Goal: Transaction & Acquisition: Purchase product/service

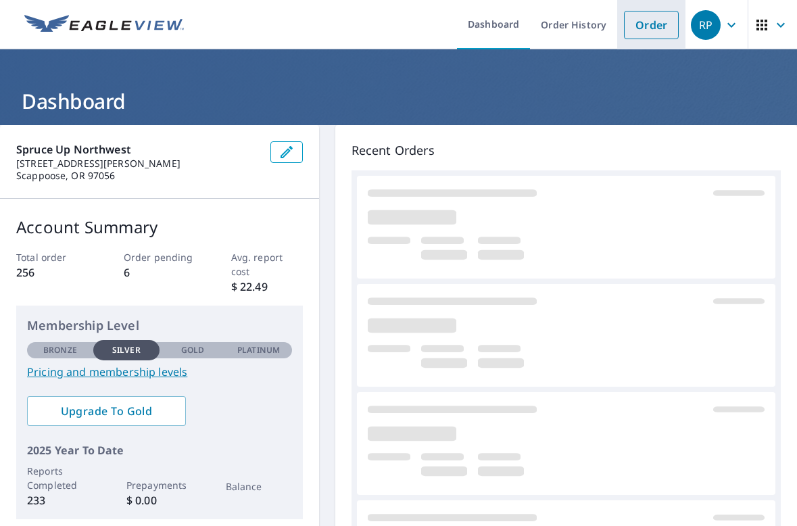
click at [635, 28] on link "Order" at bounding box center [651, 25] width 55 height 28
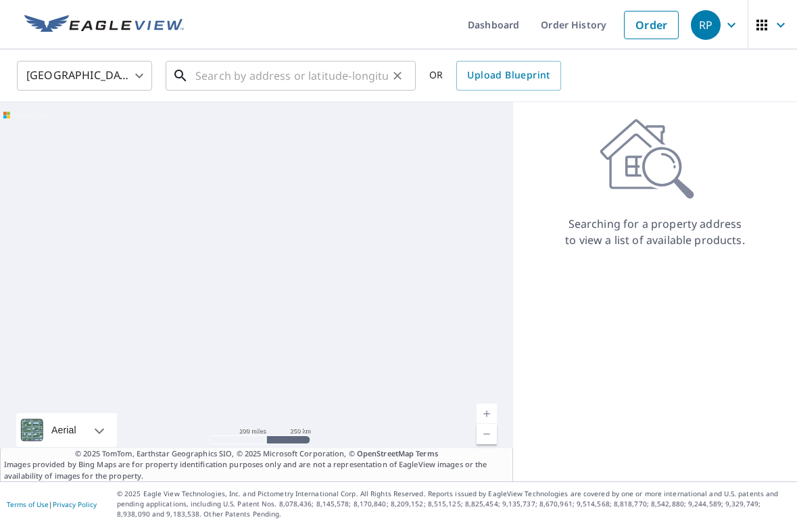
click at [304, 79] on input "text" at bounding box center [291, 76] width 193 height 38
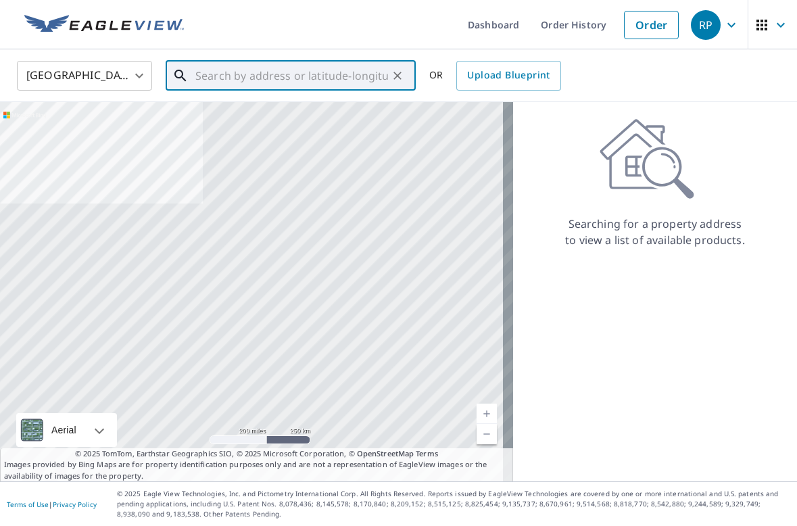
paste input "[STREET_ADDRESS][PERSON_NAME]"
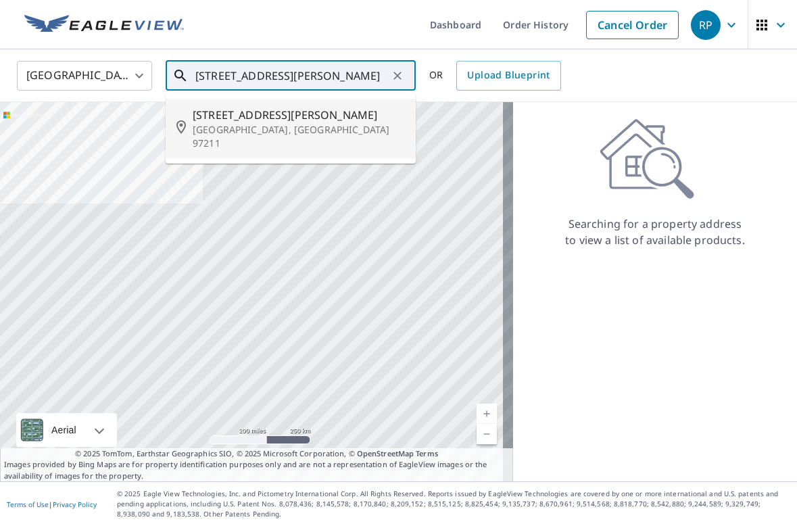
click at [279, 118] on span "[STREET_ADDRESS][PERSON_NAME]" at bounding box center [299, 115] width 212 height 16
type input "[STREET_ADDRESS][PERSON_NAME]"
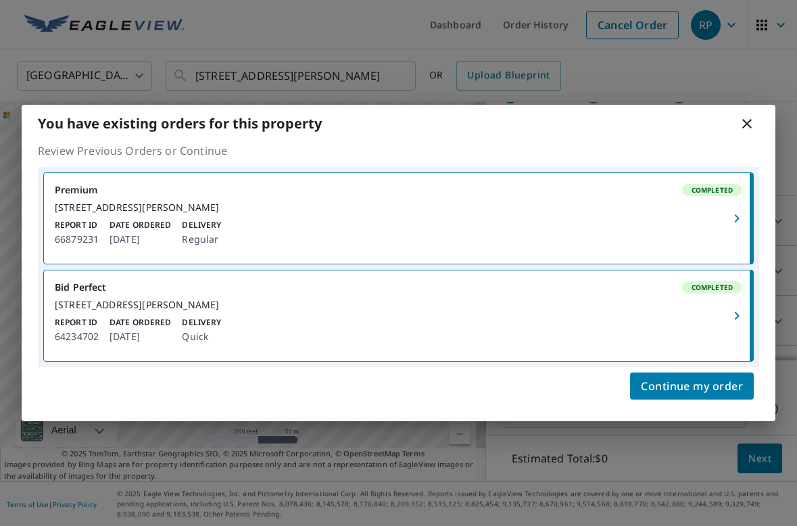
scroll to position [54, 0]
click at [225, 210] on div "[STREET_ADDRESS][PERSON_NAME]" at bounding box center [399, 208] width 688 height 12
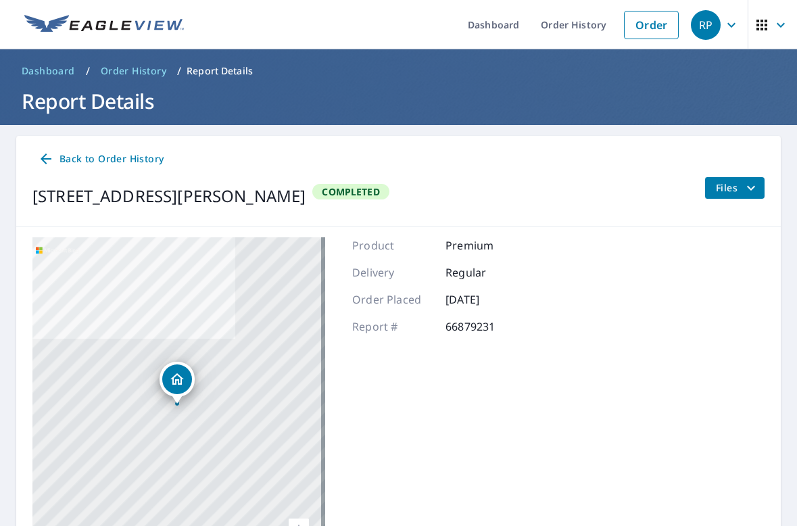
click at [743, 183] on icon "filesDropdownBtn-66879231" at bounding box center [751, 188] width 16 height 16
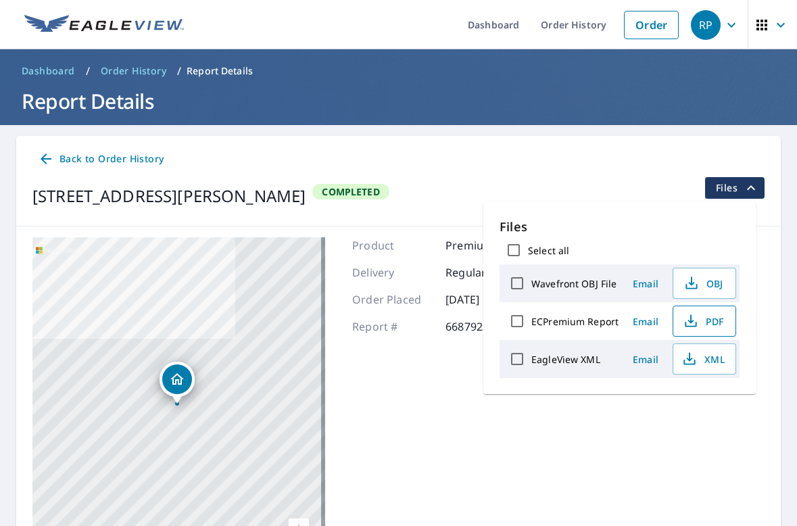
drag, startPoint x: 515, startPoint y: 322, endPoint x: 680, endPoint y: 333, distance: 166.1
click at [678, 331] on div "ECPremium Report Email PDF" at bounding box center [620, 321] width 240 height 38
click at [699, 322] on span "PDF" at bounding box center [703, 321] width 43 height 16
click at [634, 26] on link "Order" at bounding box center [651, 25] width 55 height 28
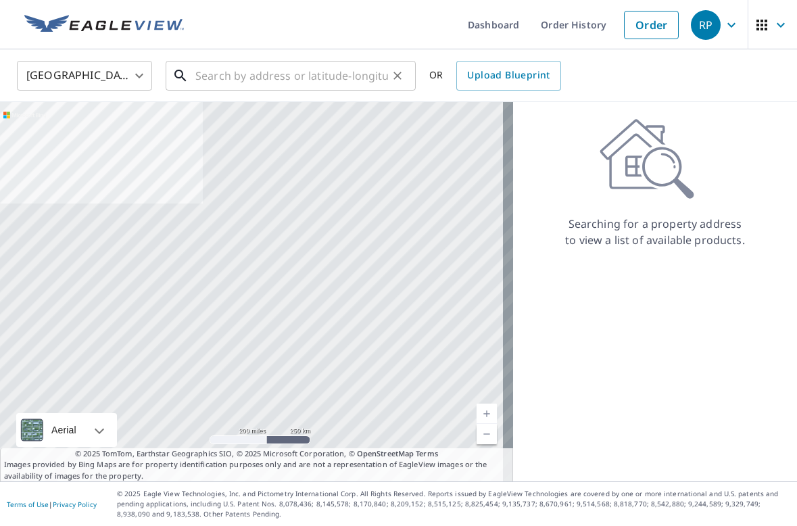
click at [288, 74] on input "text" at bounding box center [291, 76] width 193 height 38
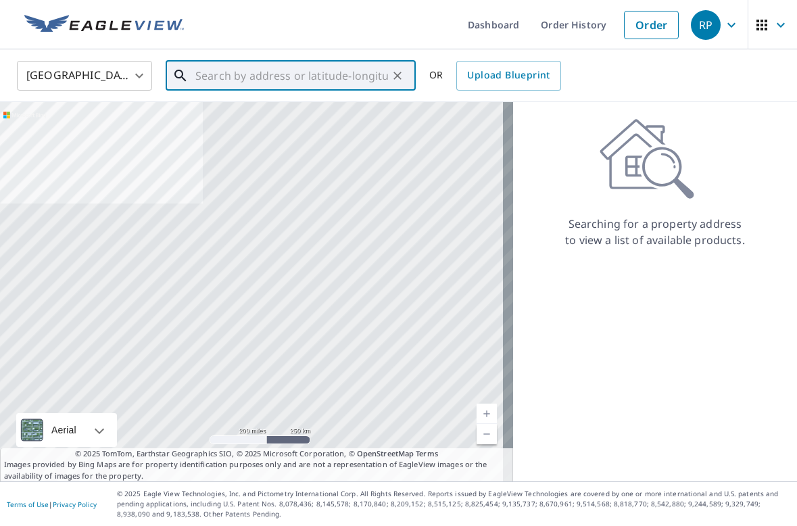
paste input "[STREET_ADDRESS]"
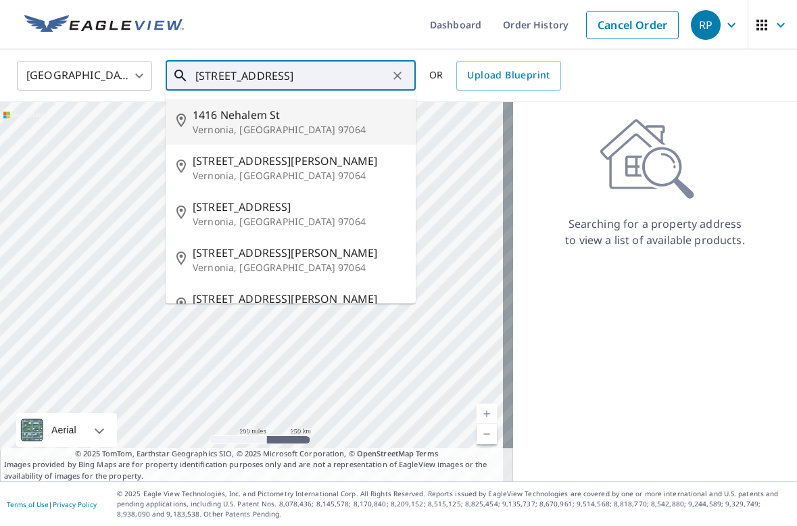
drag, startPoint x: 248, startPoint y: 75, endPoint x: 69, endPoint y: 65, distance: 178.8
click at [68, 66] on div "United States [GEOGRAPHIC_DATA] ​ [STREET_ADDRESS] ​ [STREET_ADDRESS] 1416 Neha…" at bounding box center [394, 76] width 774 height 32
click at [314, 112] on span "1416 Nehalem St" at bounding box center [299, 115] width 212 height 16
type input "[STREET_ADDRESS]"
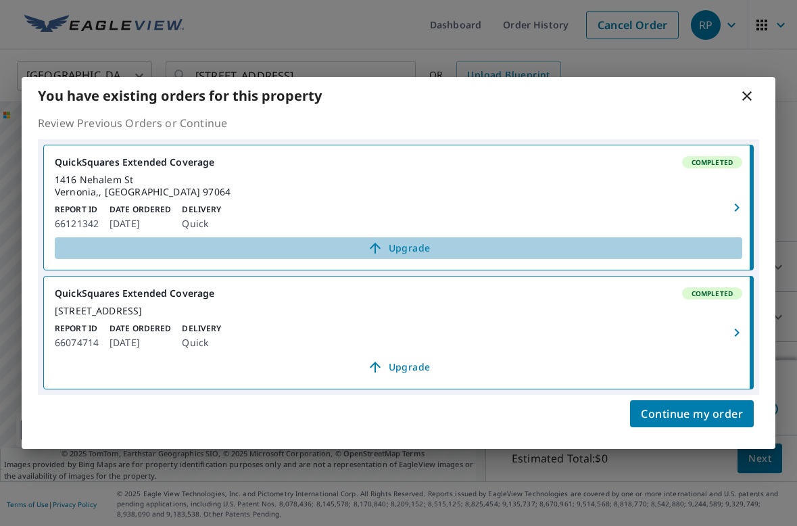
click at [432, 240] on span "Upgrade" at bounding box center [399, 248] width 672 height 16
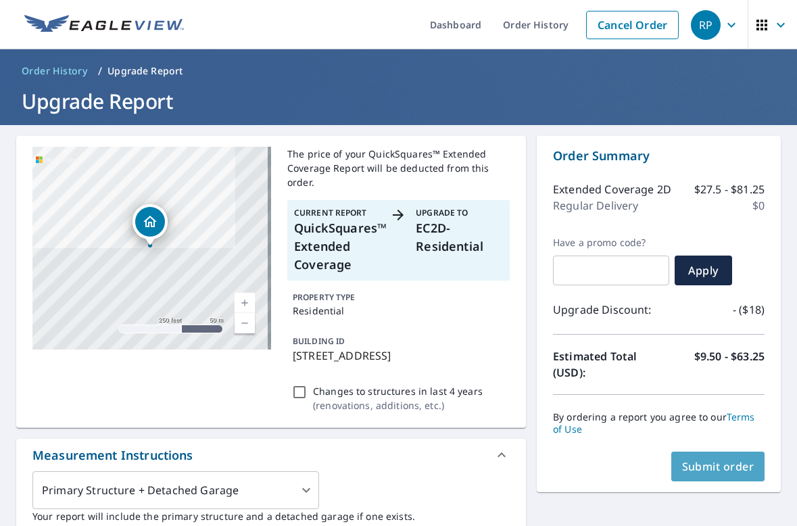
click at [719, 466] on span "Submit order" at bounding box center [718, 466] width 72 height 15
checkbox input "true"
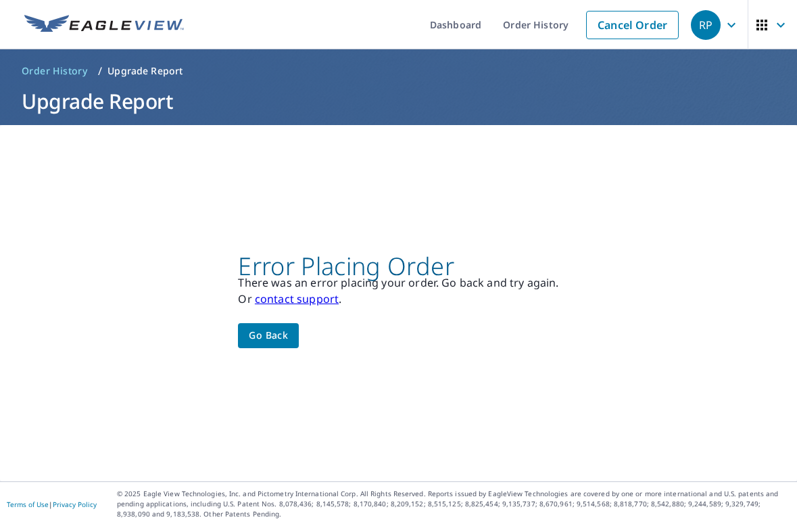
click at [264, 323] on div "Error Placing Order There was an error placing your order. Go back and try agai…" at bounding box center [398, 303] width 321 height 90
click at [264, 341] on span "Go back" at bounding box center [268, 335] width 39 height 17
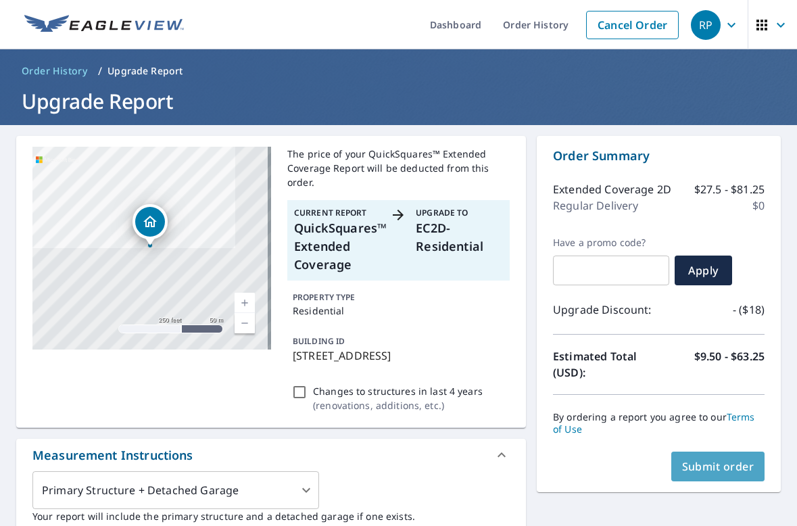
click at [724, 464] on span "Submit order" at bounding box center [718, 466] width 72 height 15
checkbox input "true"
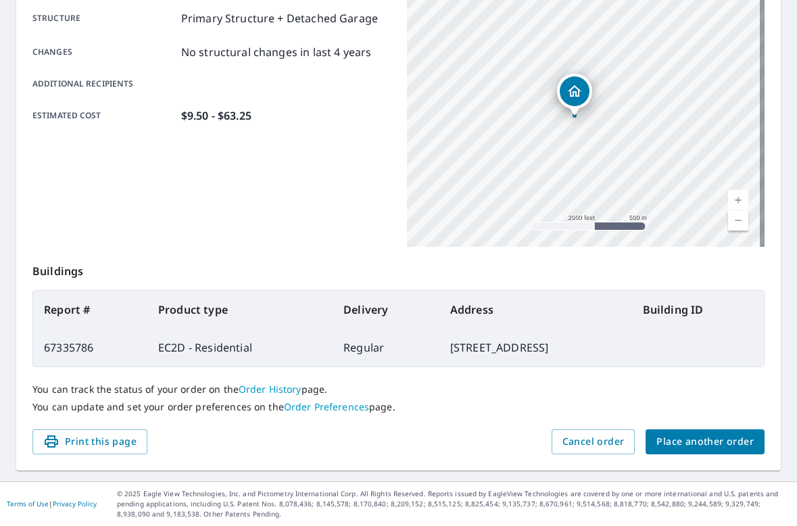
scroll to position [279, 0]
click at [265, 212] on div "Product type EC2D - Residential Delivery method Regular Delivery by [DATE] 9:48…" at bounding box center [211, 78] width 358 height 338
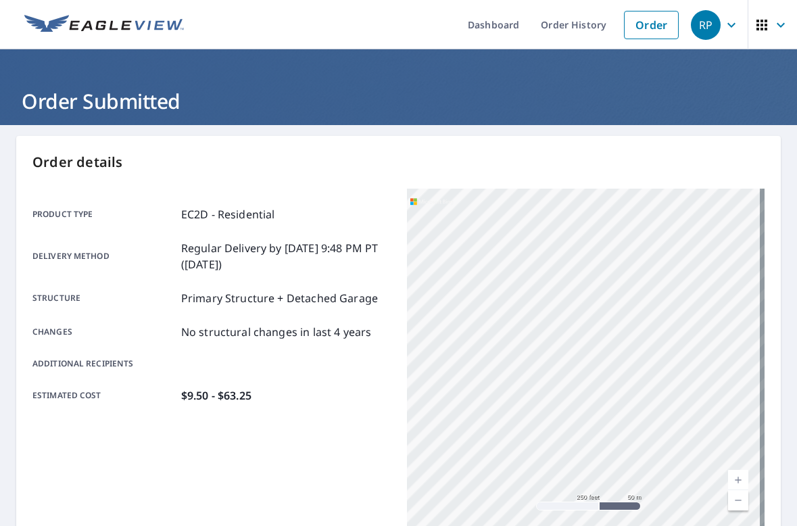
scroll to position [0, 0]
click at [645, 26] on link "Order" at bounding box center [651, 25] width 55 height 28
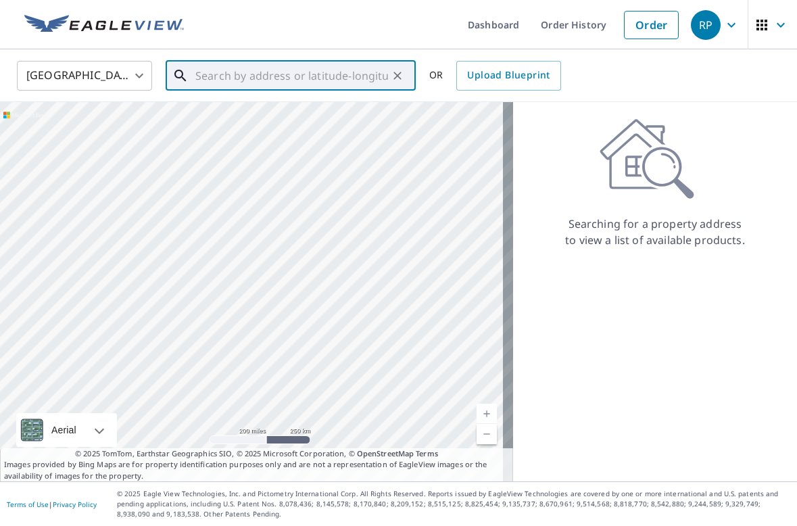
click at [234, 62] on input "text" at bounding box center [291, 76] width 193 height 38
paste input "4049 Southeast"
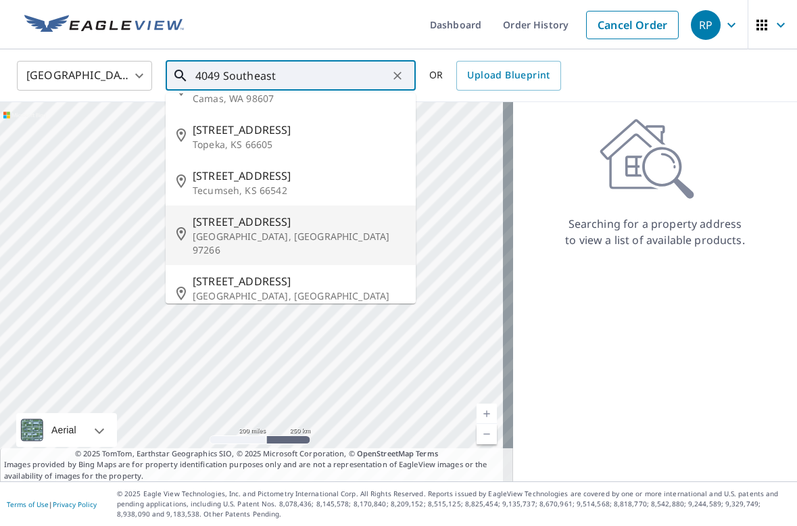
scroll to position [30, 0]
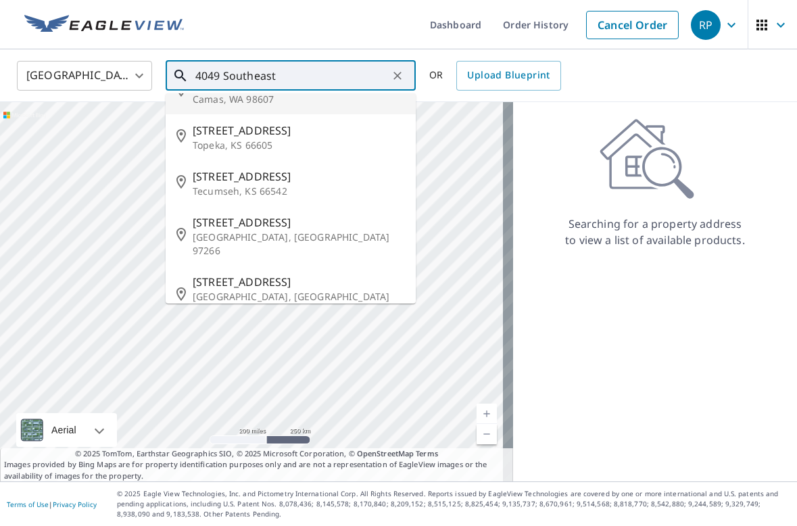
paste input "[GEOGRAPHIC_DATA][US_STATE]"
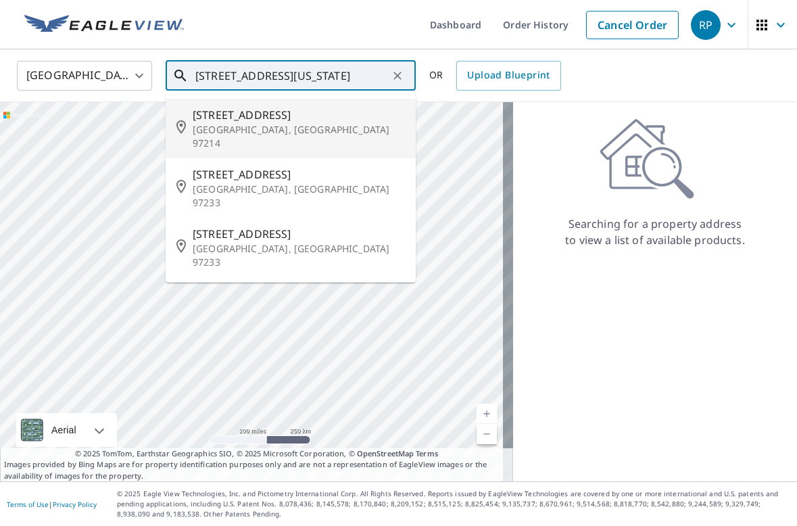
click at [354, 113] on span "[STREET_ADDRESS]" at bounding box center [299, 115] width 212 height 16
type input "[STREET_ADDRESS]"
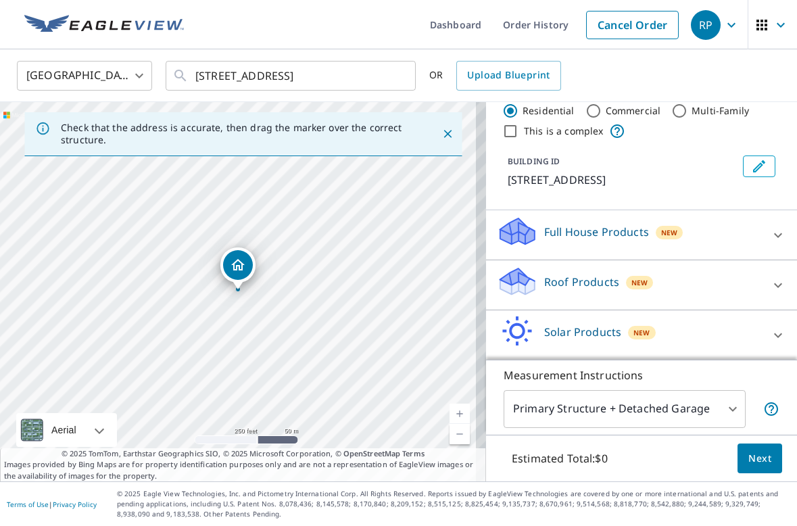
scroll to position [32, 0]
click at [702, 279] on div "Roof Products New" at bounding box center [629, 284] width 265 height 39
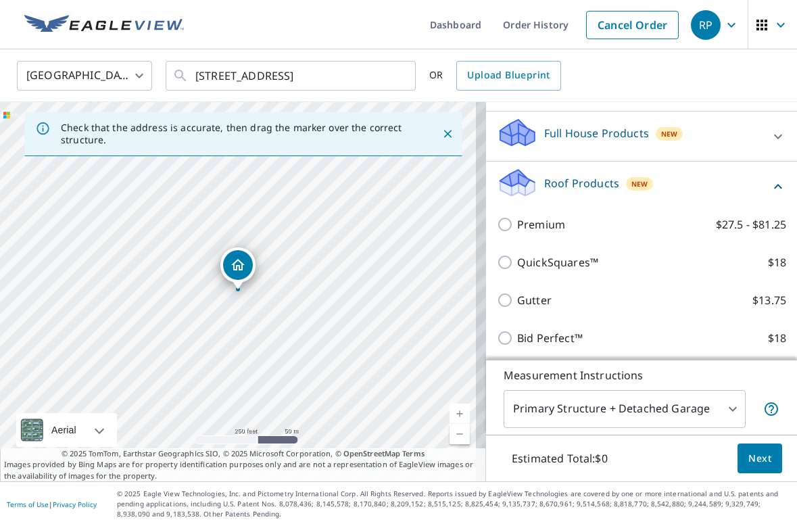
scroll to position [144, 0]
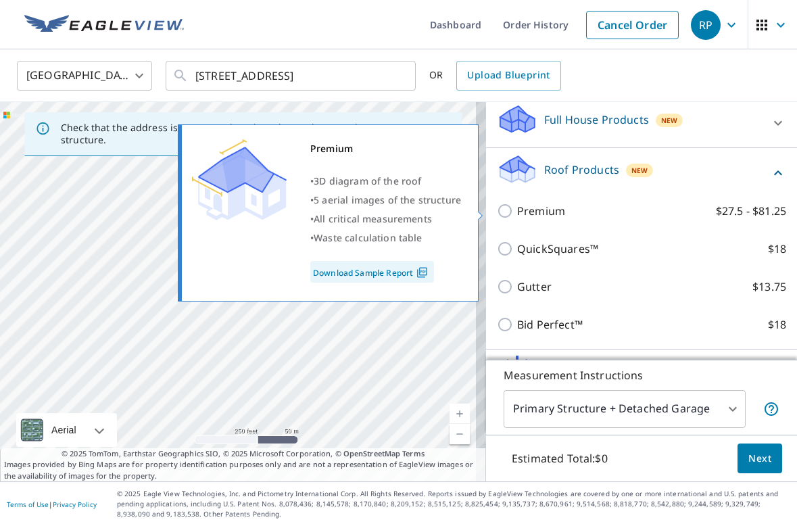
click at [559, 216] on label "Premium $27.5 - $81.25" at bounding box center [651, 211] width 269 height 16
click at [517, 216] on input "Premium $27.5 - $81.25" at bounding box center [507, 211] width 20 height 16
checkbox input "true"
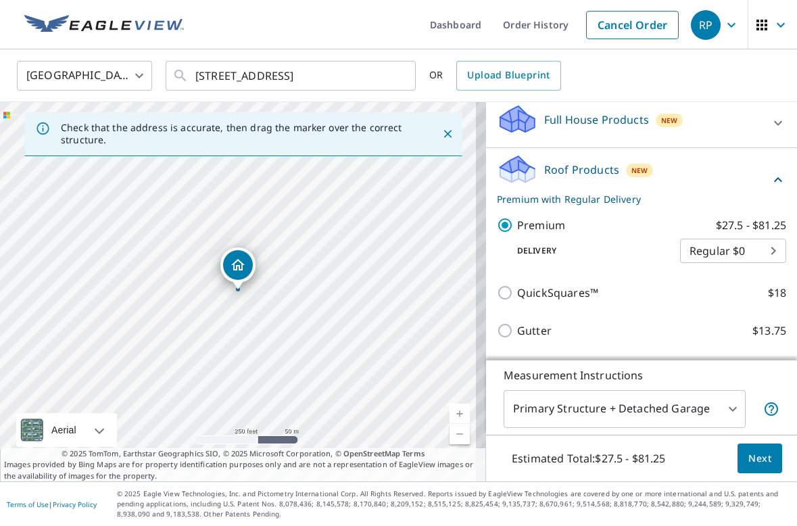
click at [749, 461] on span "Next" at bounding box center [760, 458] width 23 height 17
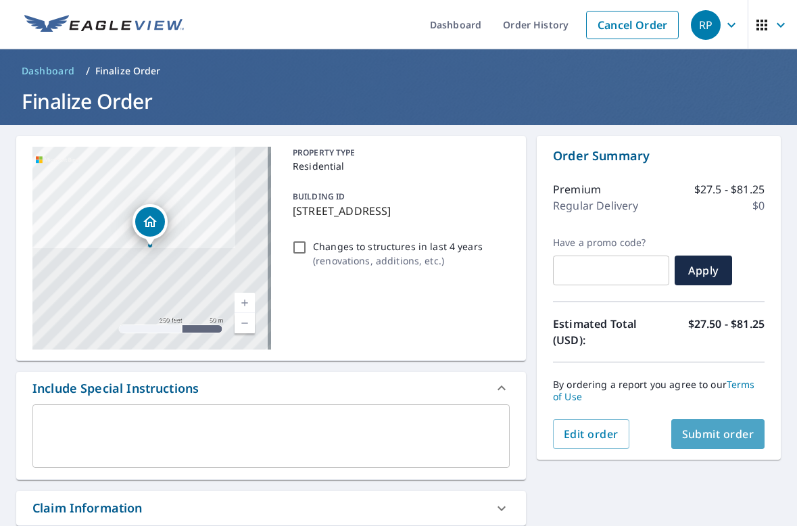
click at [707, 436] on span "Submit order" at bounding box center [718, 434] width 72 height 15
checkbox input "true"
